Goal: Transaction & Acquisition: Subscribe to service/newsletter

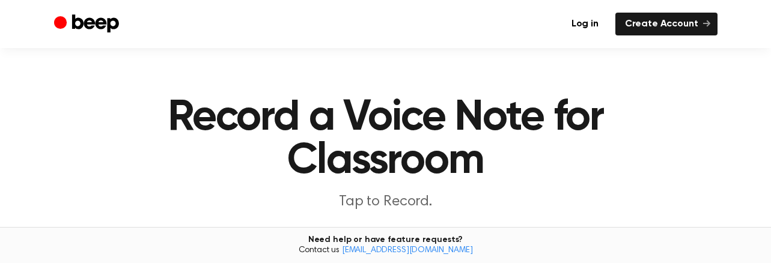
scroll to position [219, 0]
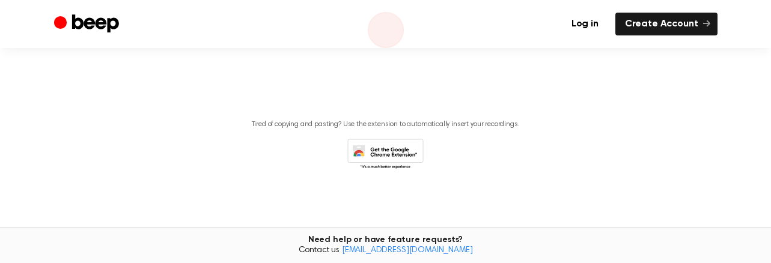
click at [367, 152] on icon at bounding box center [385, 155] width 76 height 33
click at [589, 20] on link "Log in" at bounding box center [585, 24] width 46 height 23
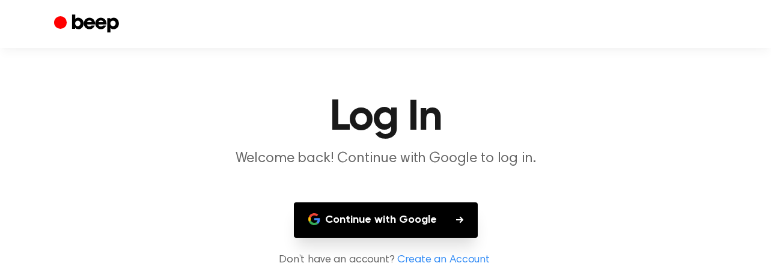
scroll to position [40, 0]
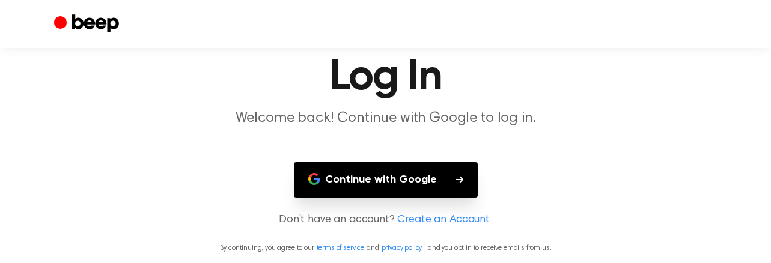
click at [402, 187] on button "Continue with Google" at bounding box center [386, 179] width 184 height 35
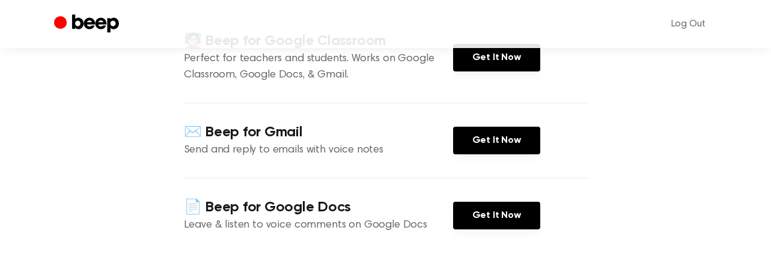
scroll to position [221, 0]
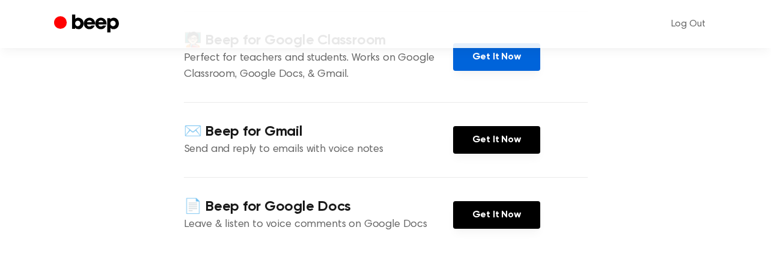
click at [512, 55] on link "Get It Now" at bounding box center [496, 57] width 87 height 28
